Goal: Task Accomplishment & Management: Complete application form

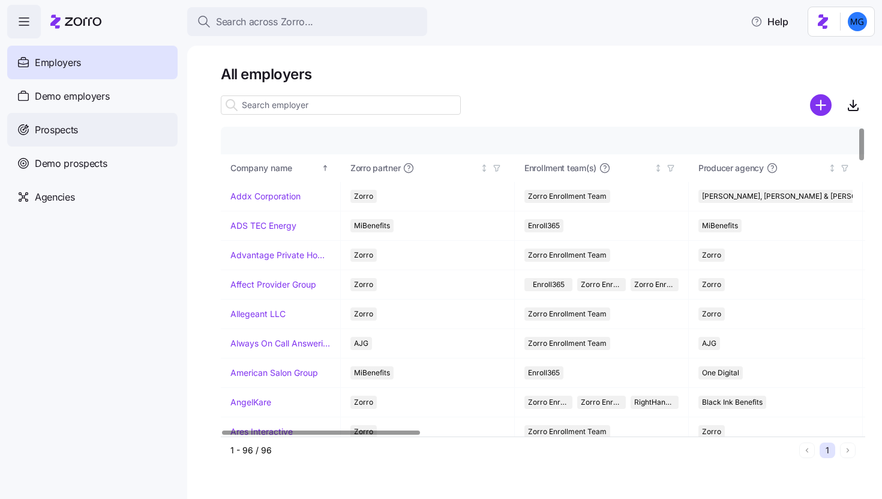
click at [113, 126] on div "Prospects" at bounding box center [92, 130] width 170 height 34
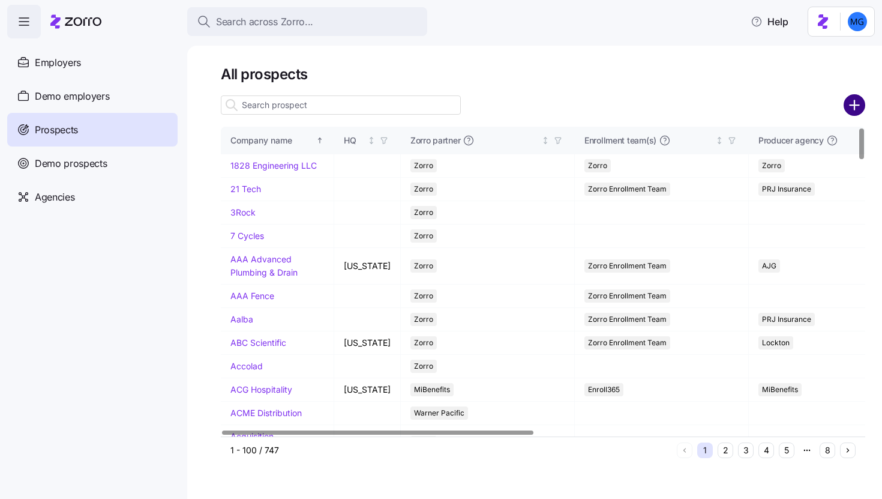
click at [853, 109] on circle "add icon" at bounding box center [855, 105] width 20 height 20
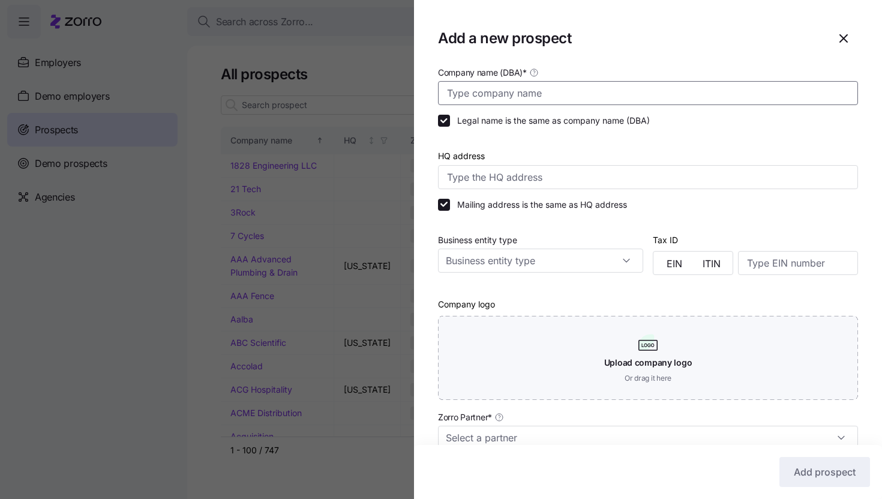
click at [472, 97] on input "Company name (DBA) *" at bounding box center [648, 93] width 420 height 24
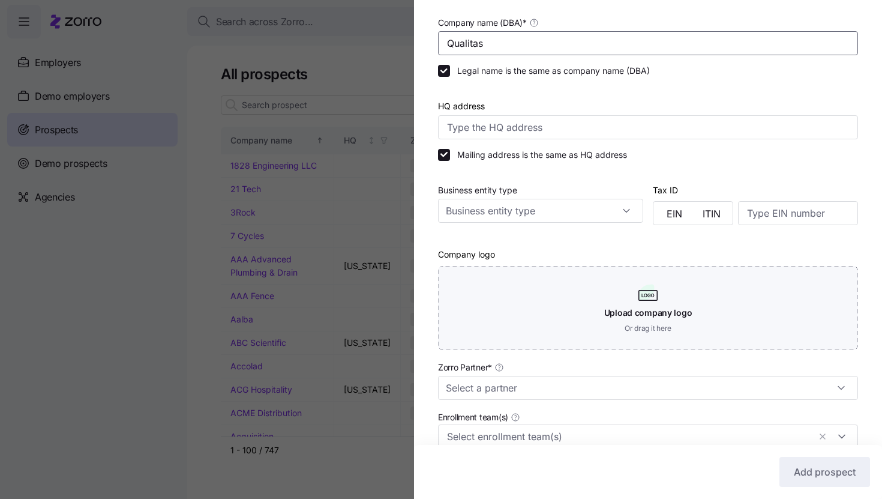
scroll to position [218, 0]
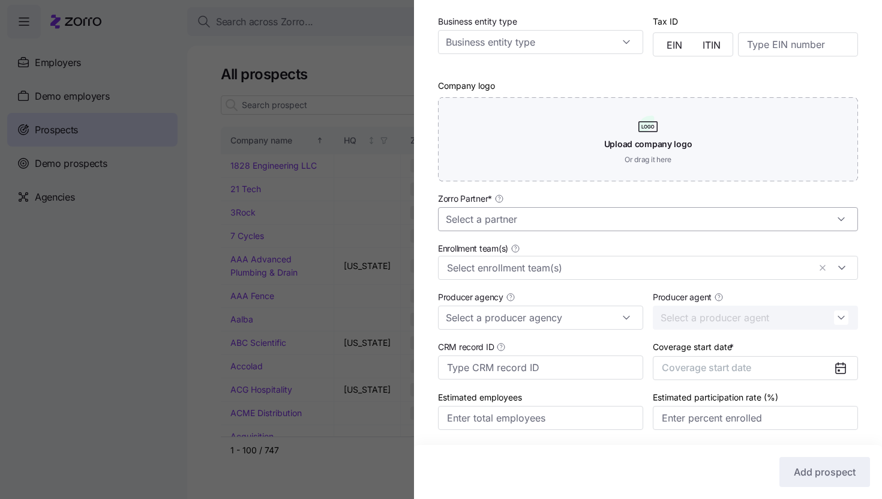
type input "Qualitas"
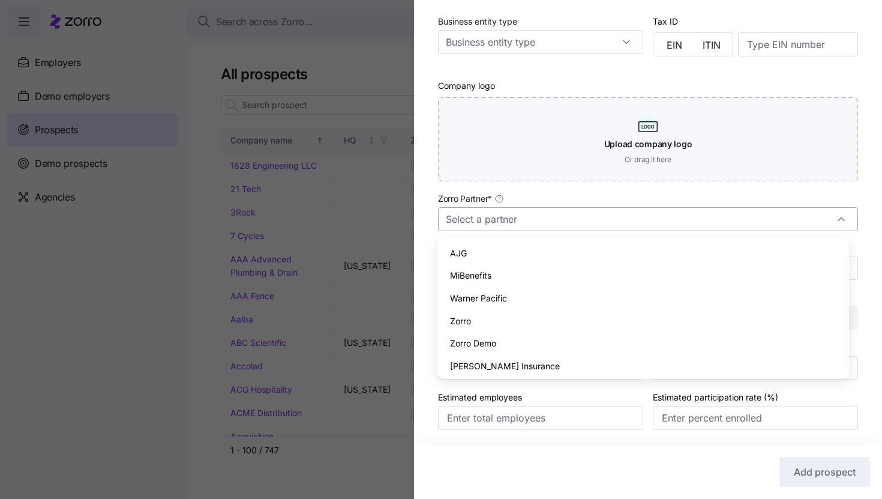
click at [557, 224] on input "Zorro Partner *" at bounding box center [648, 219] width 420 height 24
click at [533, 321] on div "Zorro" at bounding box center [643, 321] width 401 height 23
type input "Zorro"
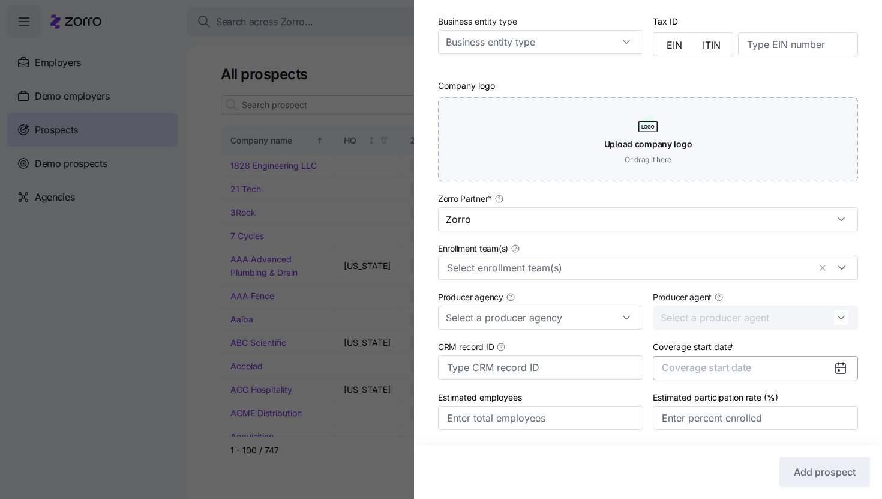
click at [728, 371] on span "Coverage start date" at bounding box center [706, 367] width 89 height 12
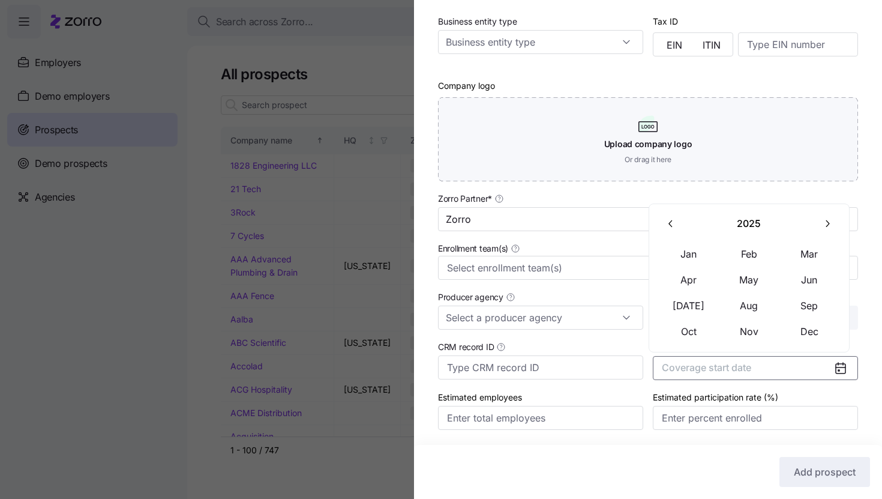
click at [821, 224] on icon "button" at bounding box center [826, 223] width 11 height 11
click at [679, 258] on button "Jan" at bounding box center [689, 253] width 60 height 25
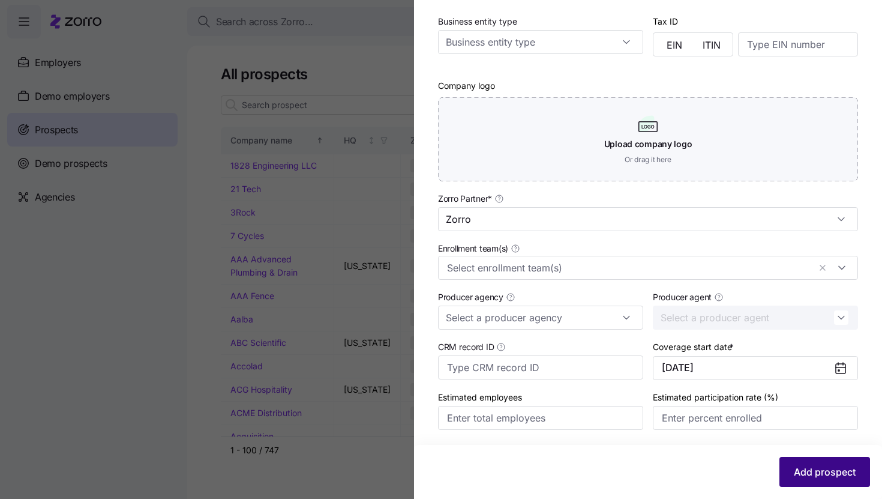
click at [812, 475] on span "Add prospect" at bounding box center [825, 471] width 62 height 14
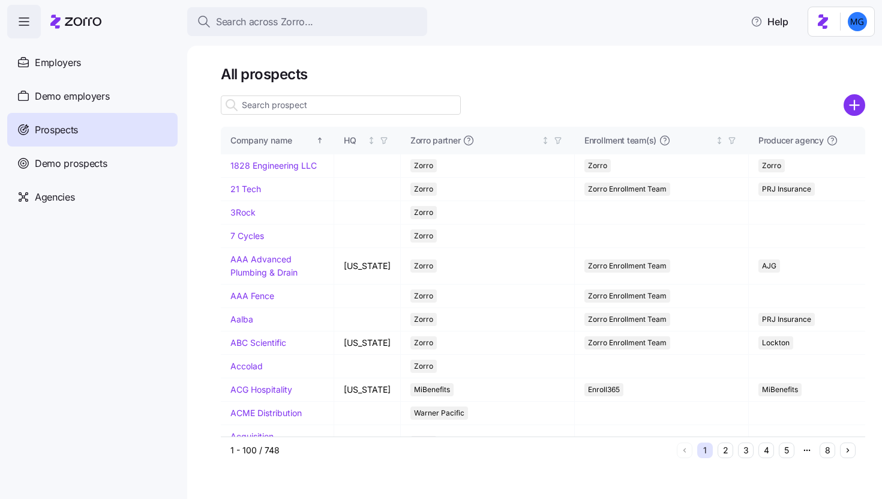
click at [352, 110] on input at bounding box center [341, 104] width 240 height 19
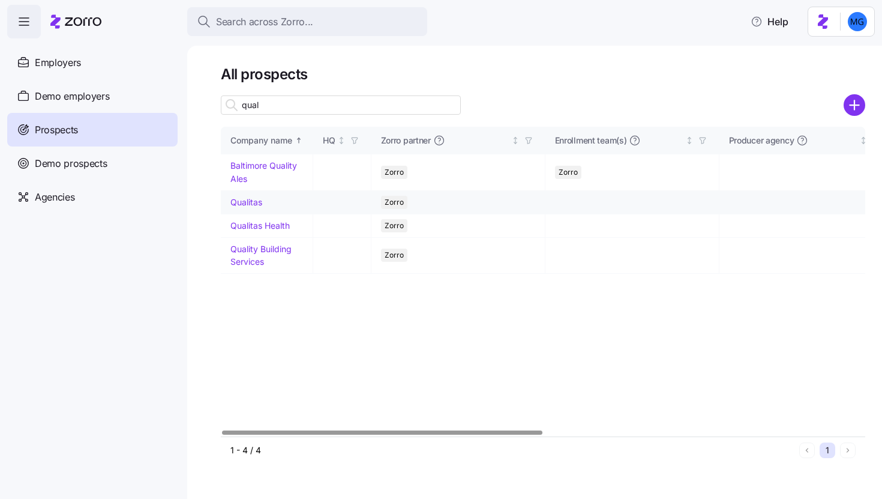
type input "qual"
click at [250, 199] on link "Qualitas" at bounding box center [246, 202] width 32 height 10
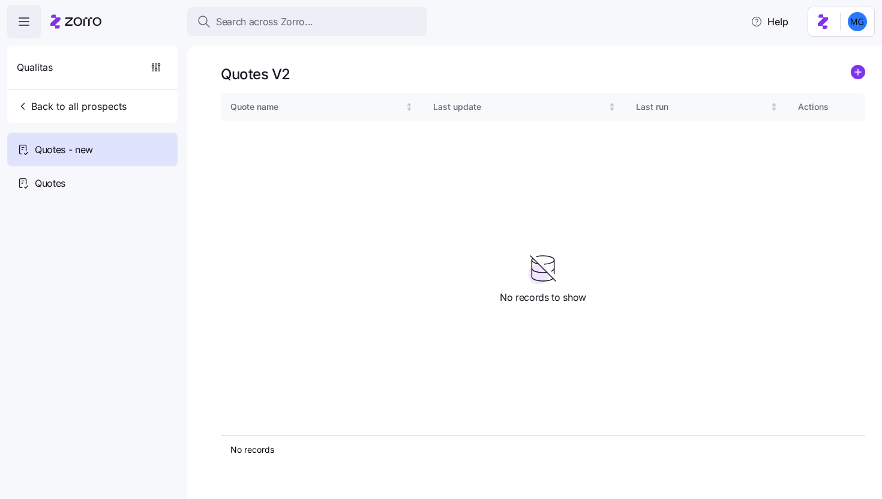
click at [855, 72] on icon "add icon" at bounding box center [858, 72] width 6 height 0
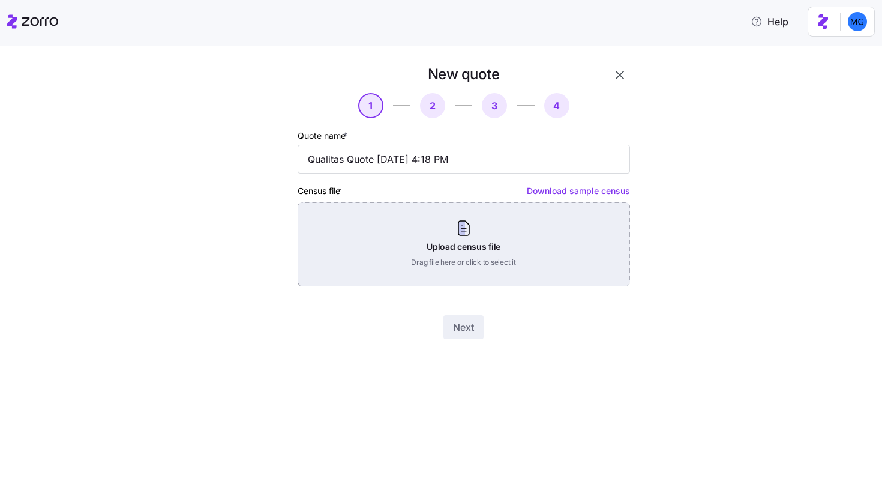
click at [471, 231] on div "Upload census file Drag file here or click to select it" at bounding box center [464, 244] width 332 height 84
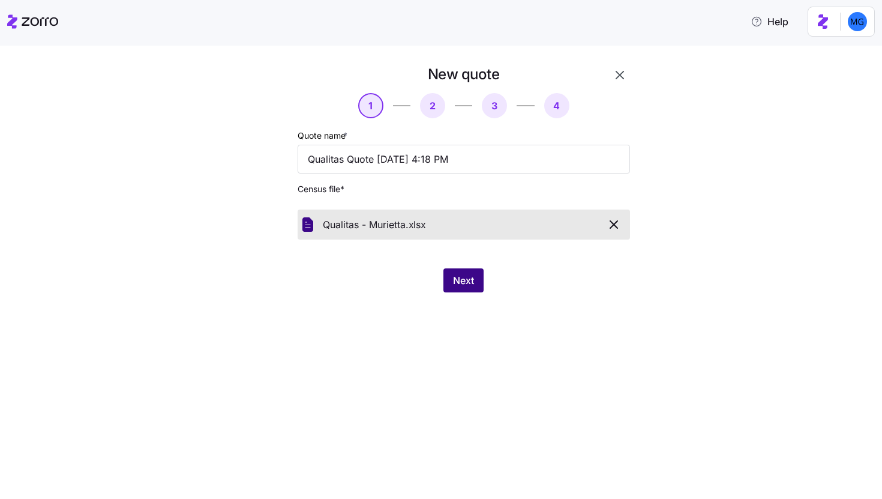
click at [460, 272] on button "Next" at bounding box center [463, 280] width 40 height 24
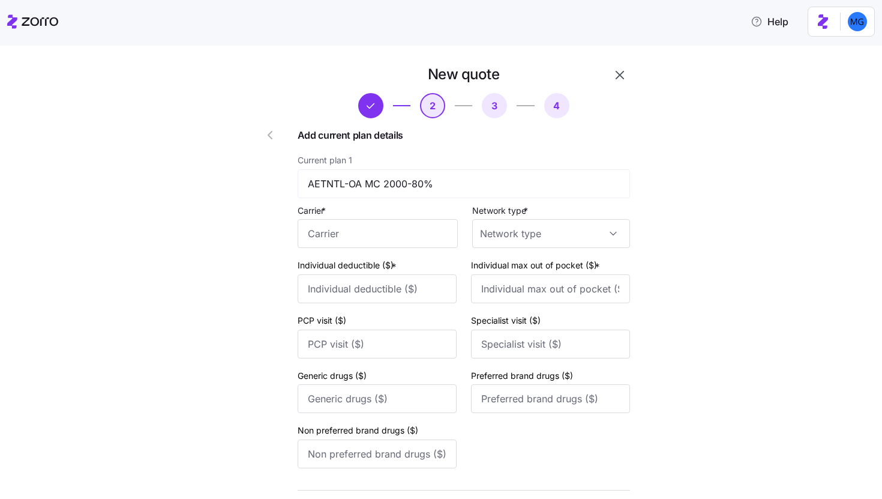
scroll to position [475, 0]
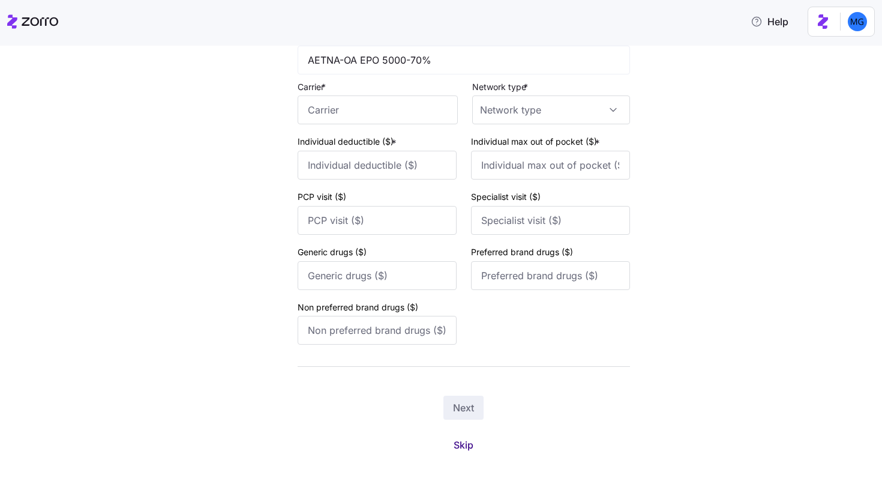
click at [460, 446] on span "Skip" at bounding box center [464, 444] width 20 height 14
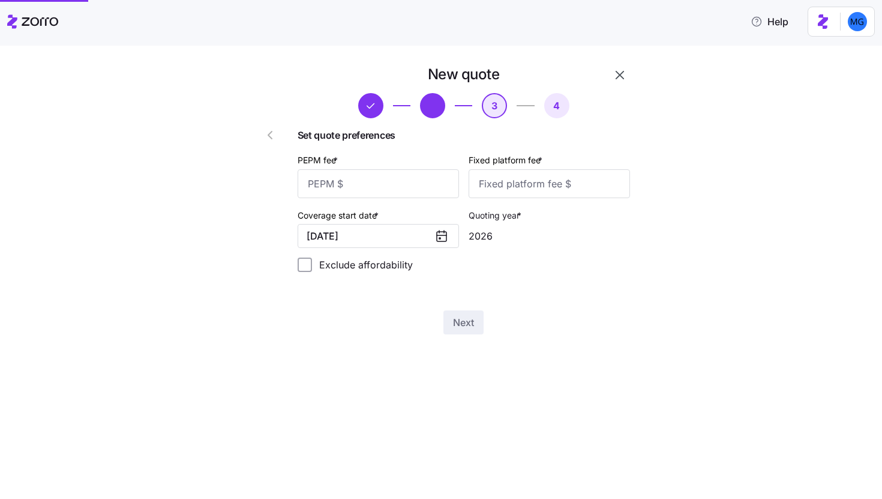
scroll to position [0, 0]
click at [438, 190] on input "PEPM fee *" at bounding box center [378, 183] width 161 height 29
type input "55"
click at [535, 180] on input "Fixed platform fee *" at bounding box center [549, 183] width 161 height 29
type input "100"
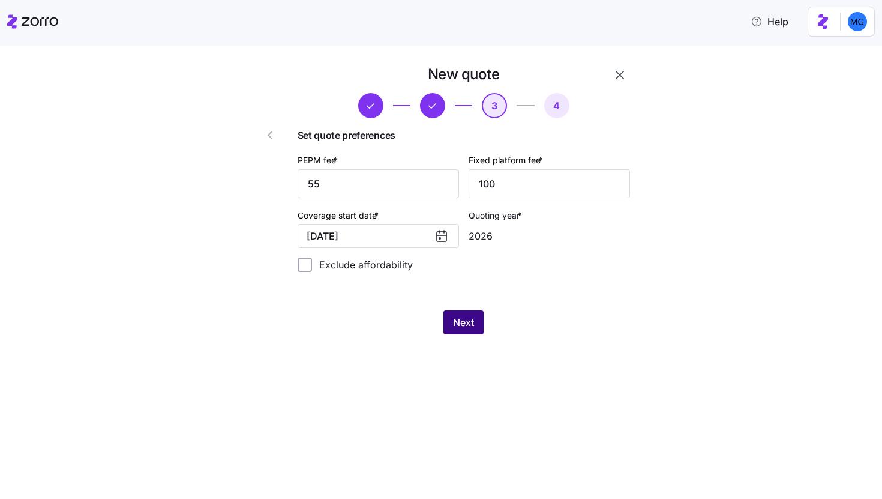
click at [472, 328] on span "Next" at bounding box center [463, 322] width 21 height 14
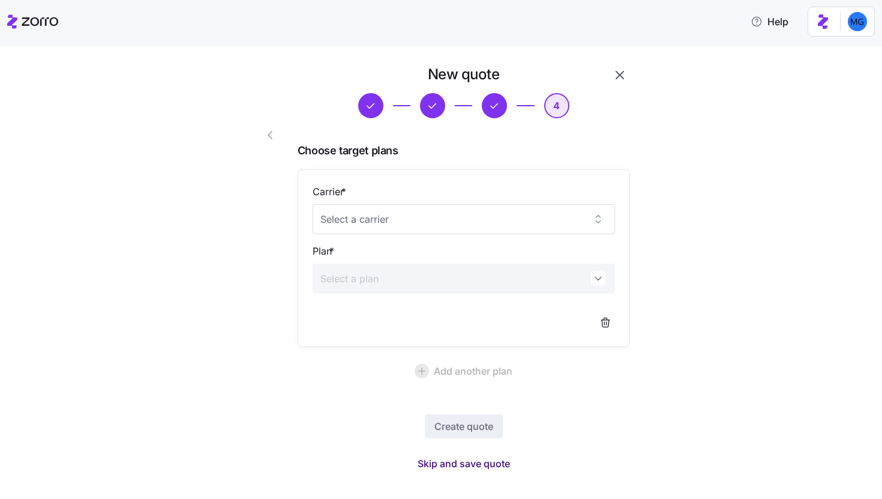
click at [481, 457] on span "Skip and save quote" at bounding box center [464, 463] width 92 height 14
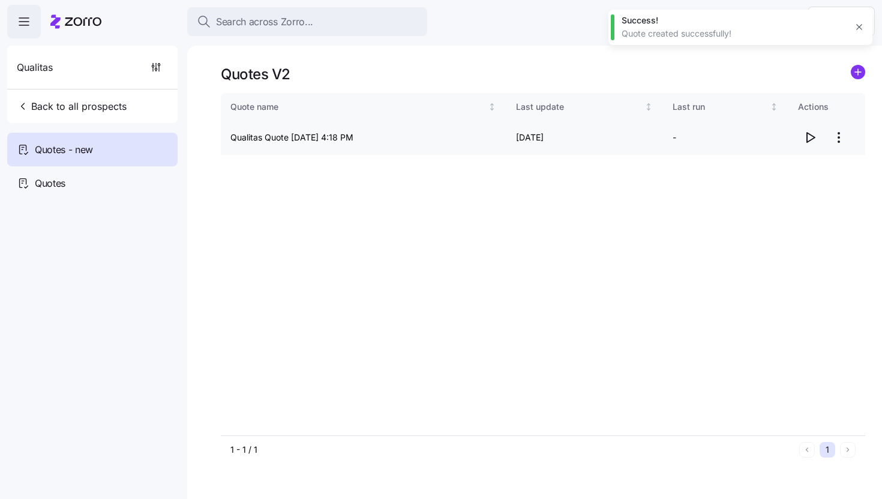
click at [807, 137] on icon "button" at bounding box center [811, 138] width 8 height 10
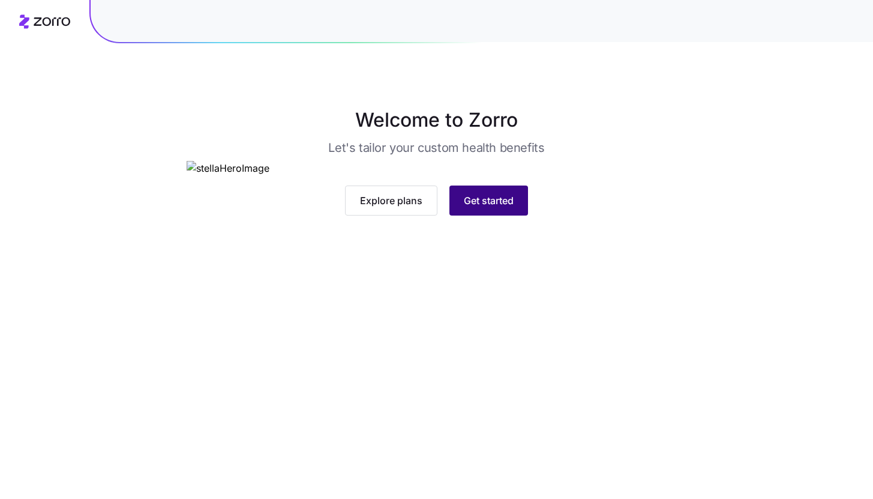
click at [495, 208] on span "Get started" at bounding box center [489, 200] width 50 height 14
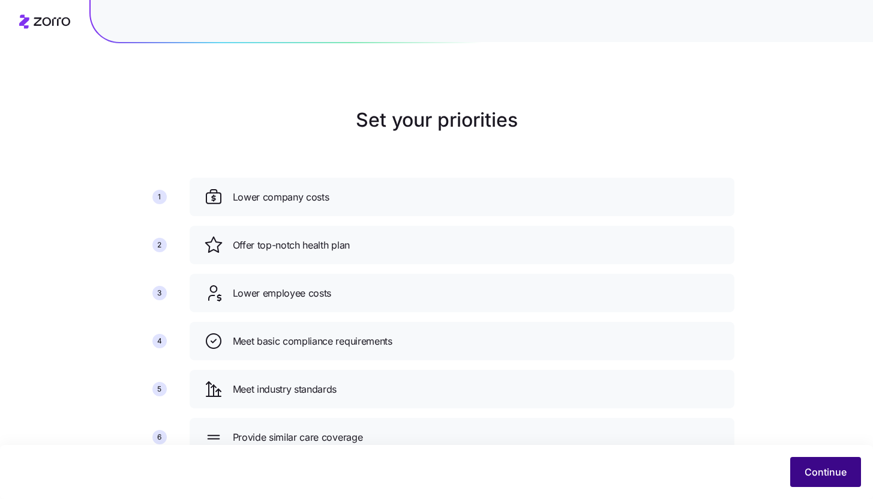
click at [812, 473] on span "Continue" at bounding box center [825, 471] width 42 height 14
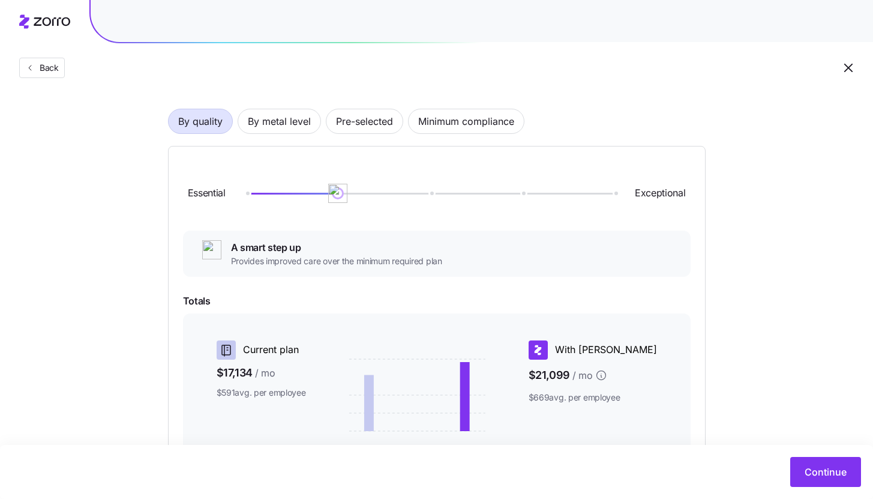
scroll to position [59, 0]
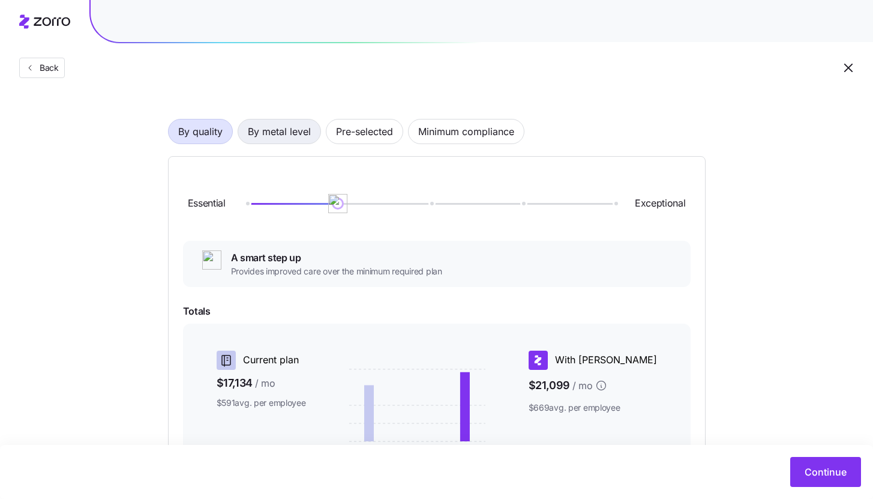
click at [296, 136] on span "By metal level" at bounding box center [279, 131] width 63 height 24
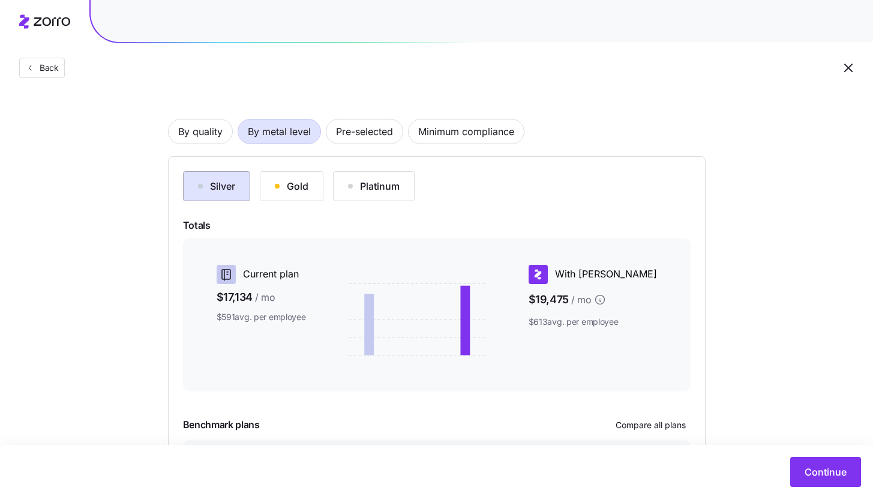
click at [241, 191] on button "Silver" at bounding box center [216, 186] width 67 height 30
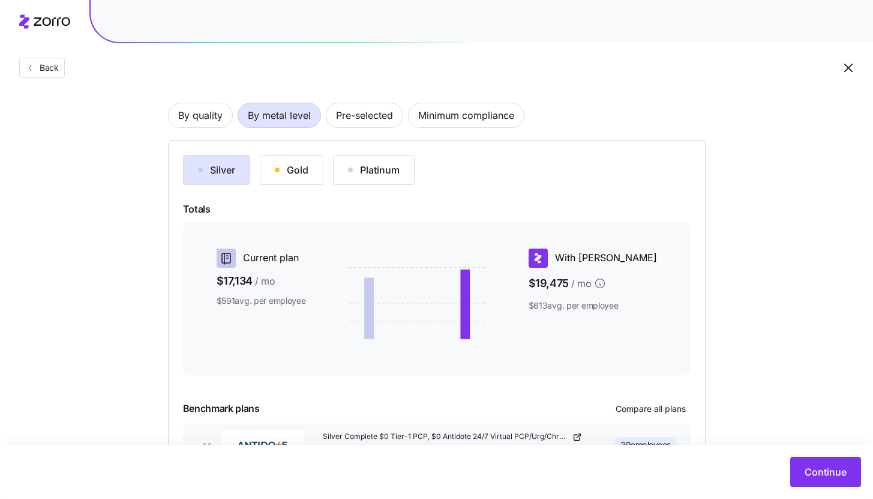
scroll to position [163, 0]
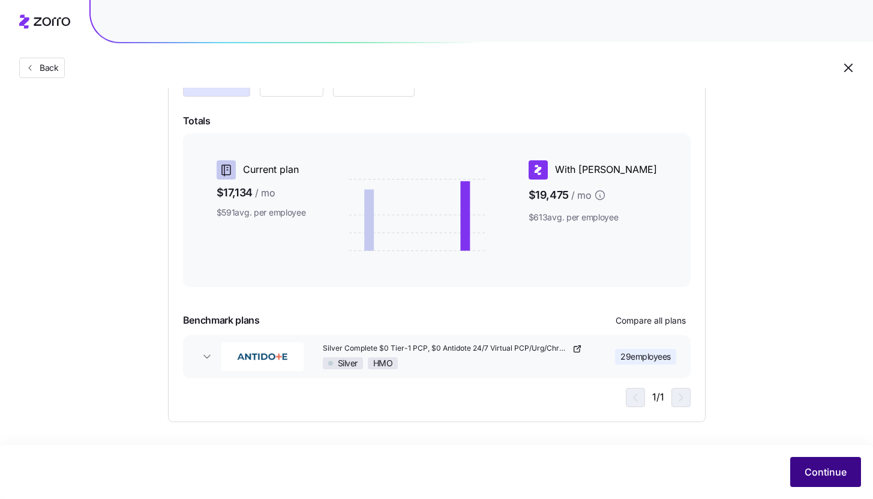
click at [801, 469] on button "Continue" at bounding box center [825, 472] width 71 height 30
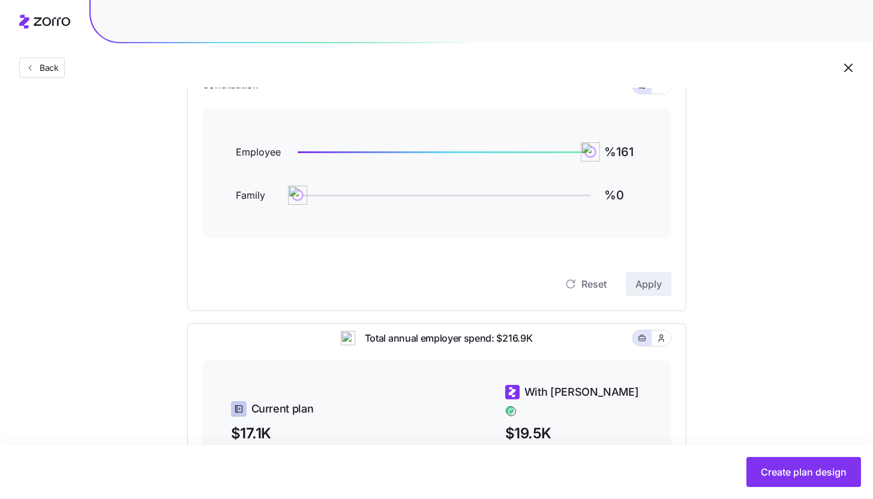
scroll to position [108, 0]
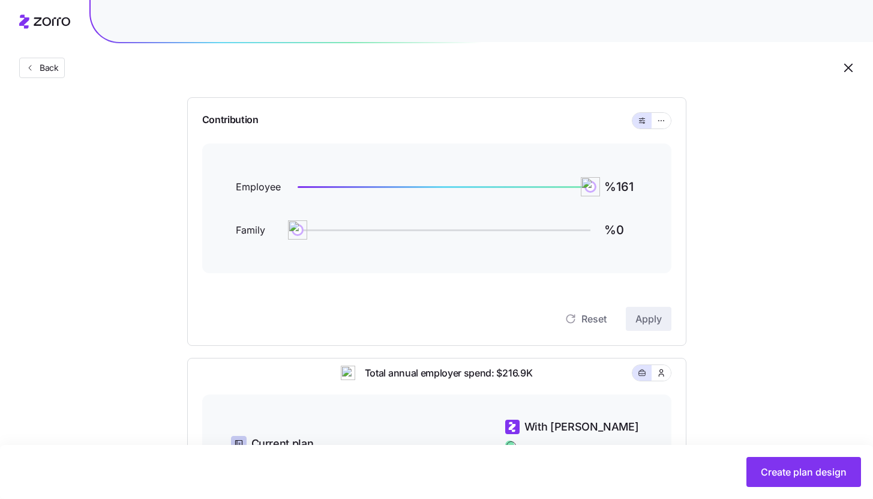
click at [667, 129] on div "Contribution" at bounding box center [436, 121] width 469 height 46
click at [665, 118] on button "button" at bounding box center [661, 121] width 19 height 16
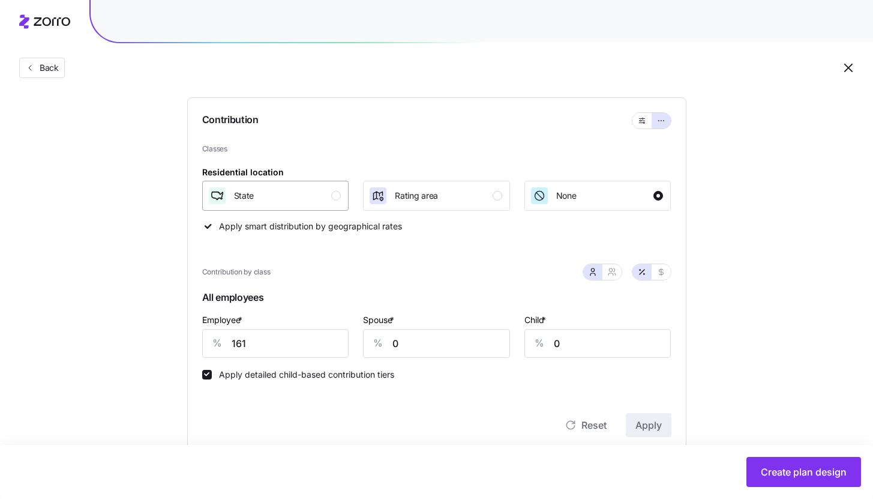
click at [329, 197] on div "State" at bounding box center [275, 195] width 134 height 19
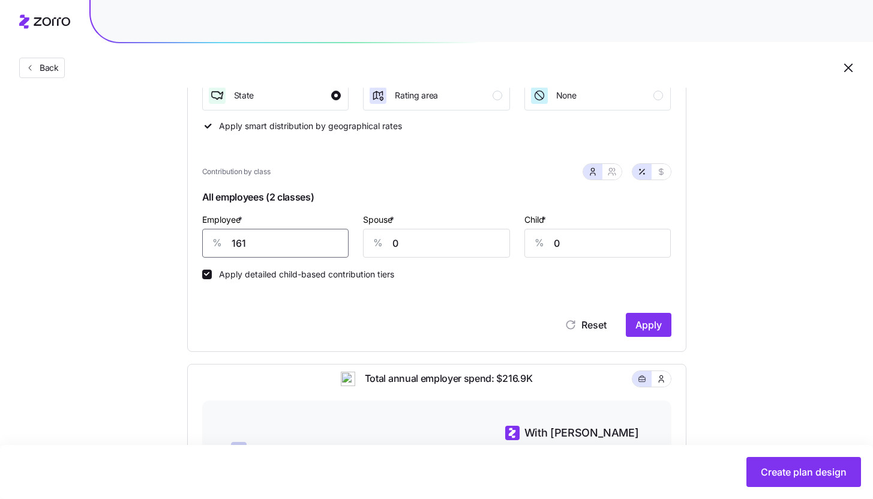
click at [256, 247] on input "161" at bounding box center [275, 243] width 147 height 29
click at [646, 323] on span "Apply" at bounding box center [648, 324] width 26 height 14
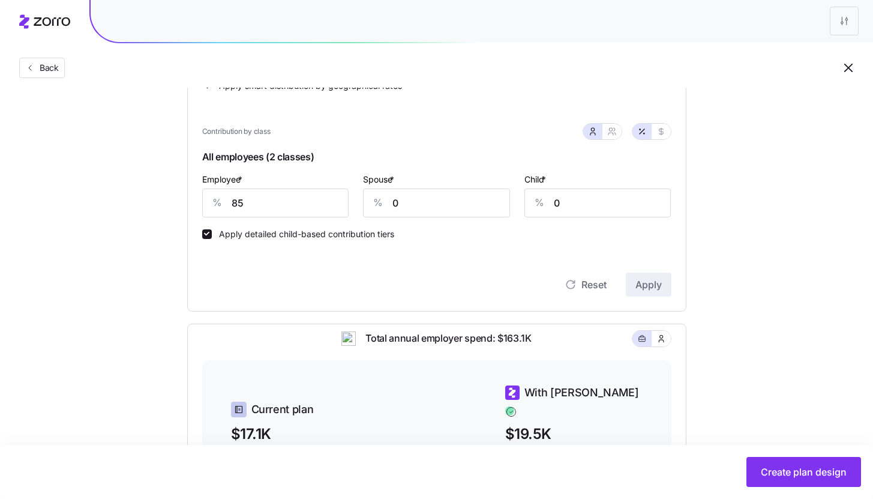
scroll to position [215, 0]
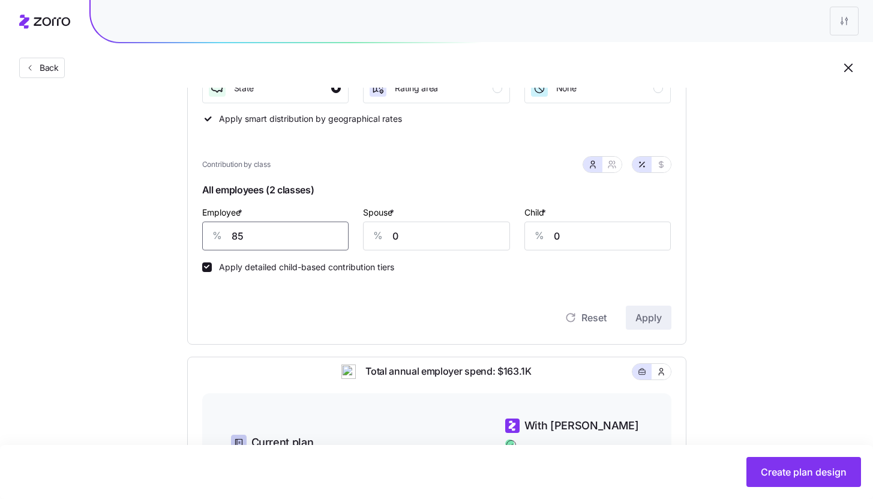
click at [286, 238] on input "85" at bounding box center [275, 235] width 147 height 29
type input "65"
click at [657, 317] on span "Apply" at bounding box center [648, 317] width 26 height 14
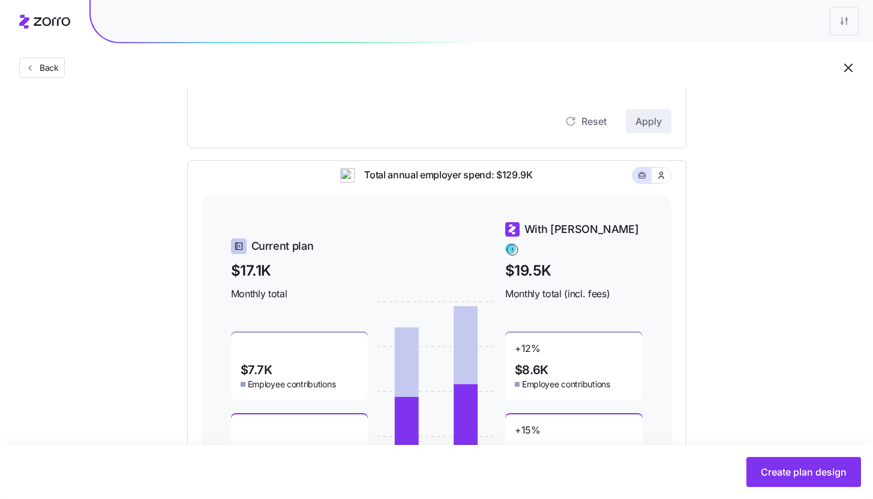
scroll to position [503, 0]
